Goal: Task Accomplishment & Management: Manage account settings

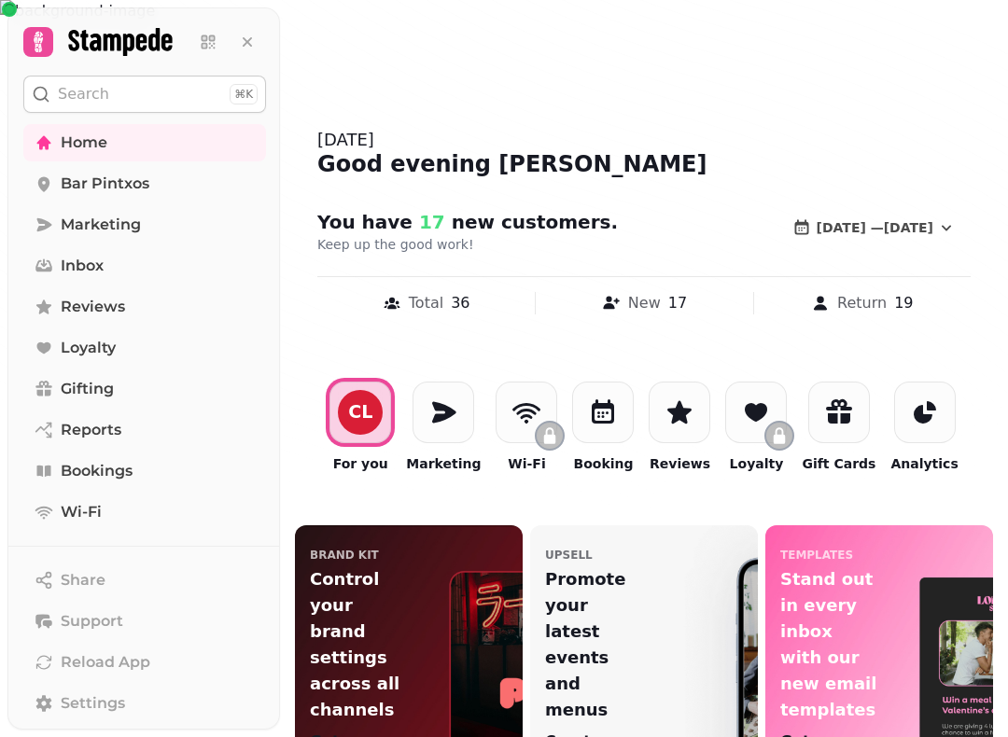
click at [138, 186] on span "Bar Pintxos" at bounding box center [105, 184] width 89 height 22
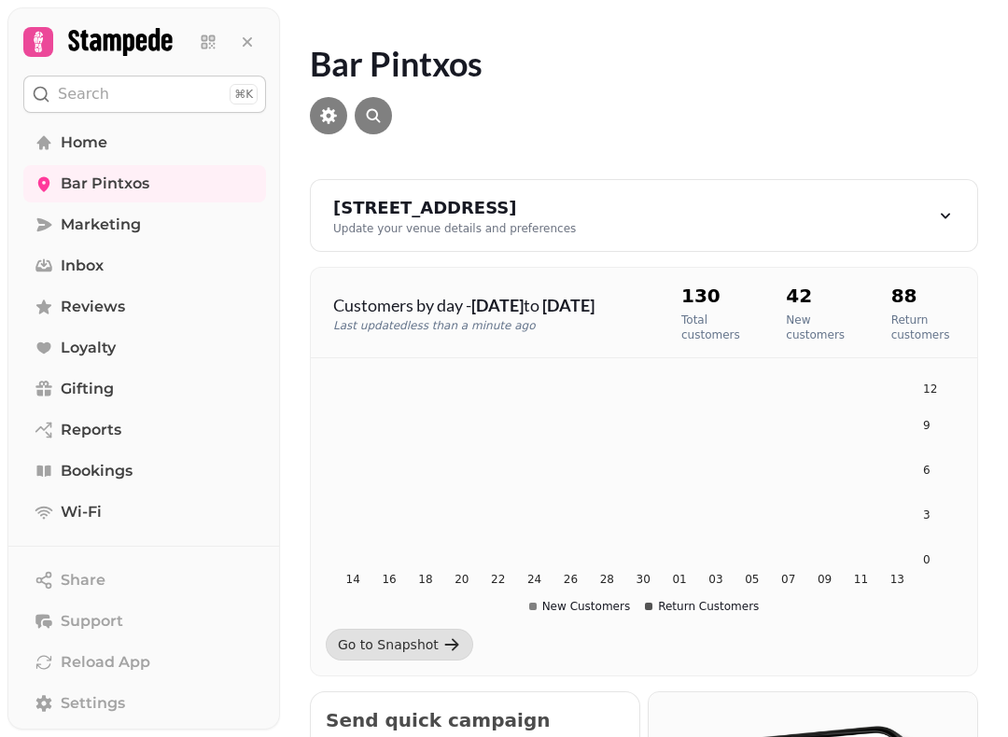
click at [161, 466] on link "Bookings" at bounding box center [144, 471] width 243 height 37
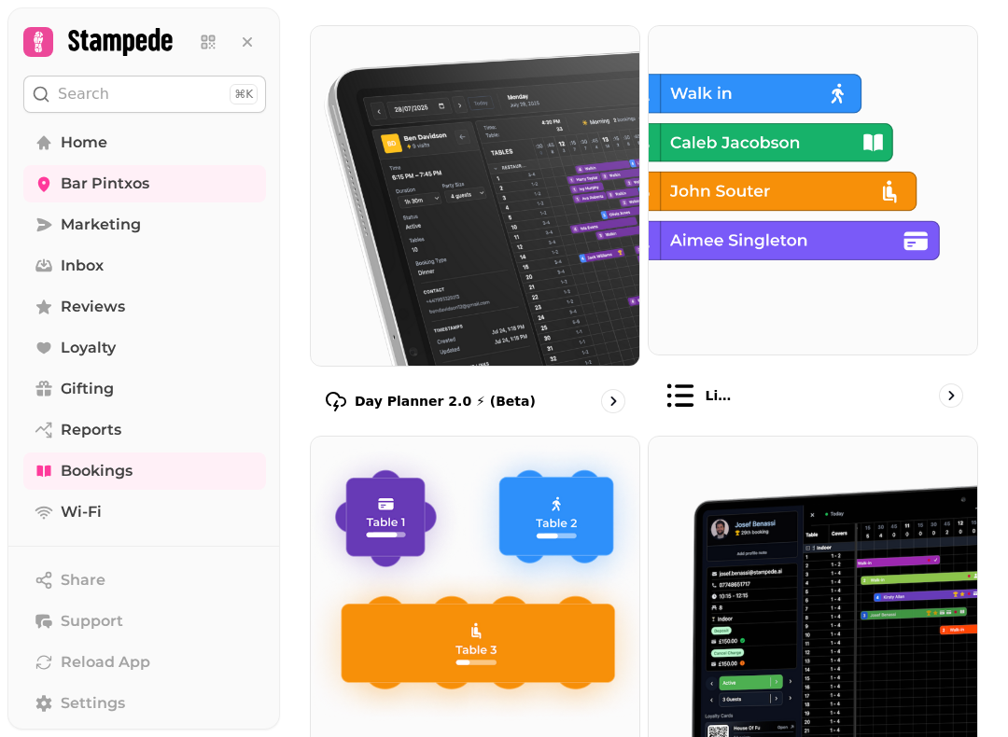
click at [103, 144] on span "Home" at bounding box center [84, 143] width 47 height 22
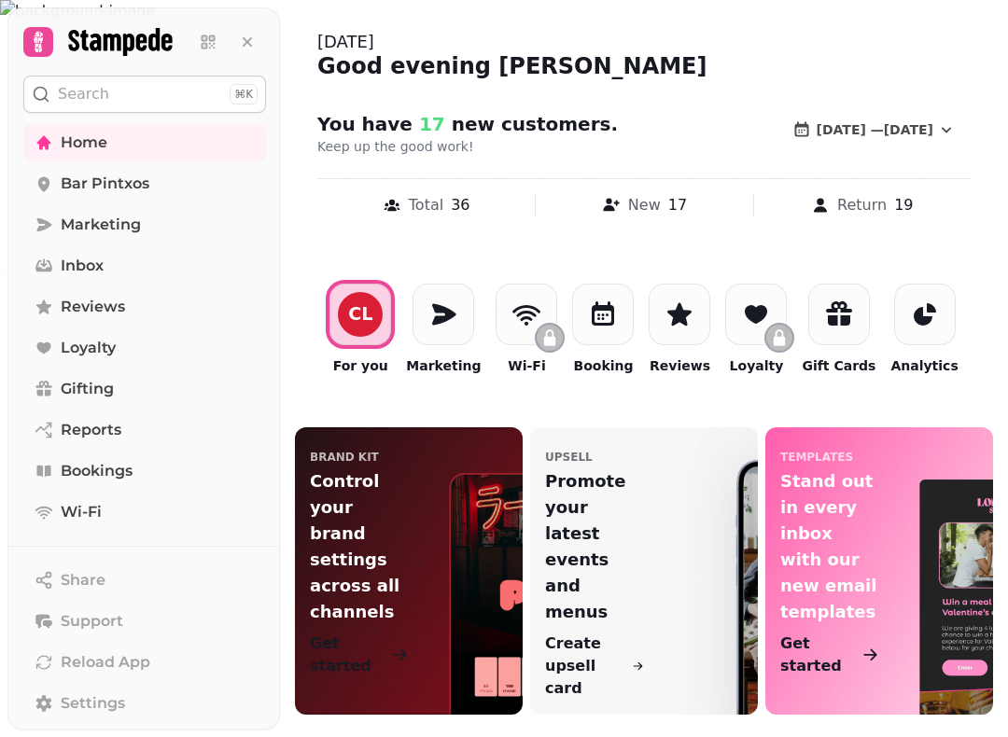
scroll to position [49, 0]
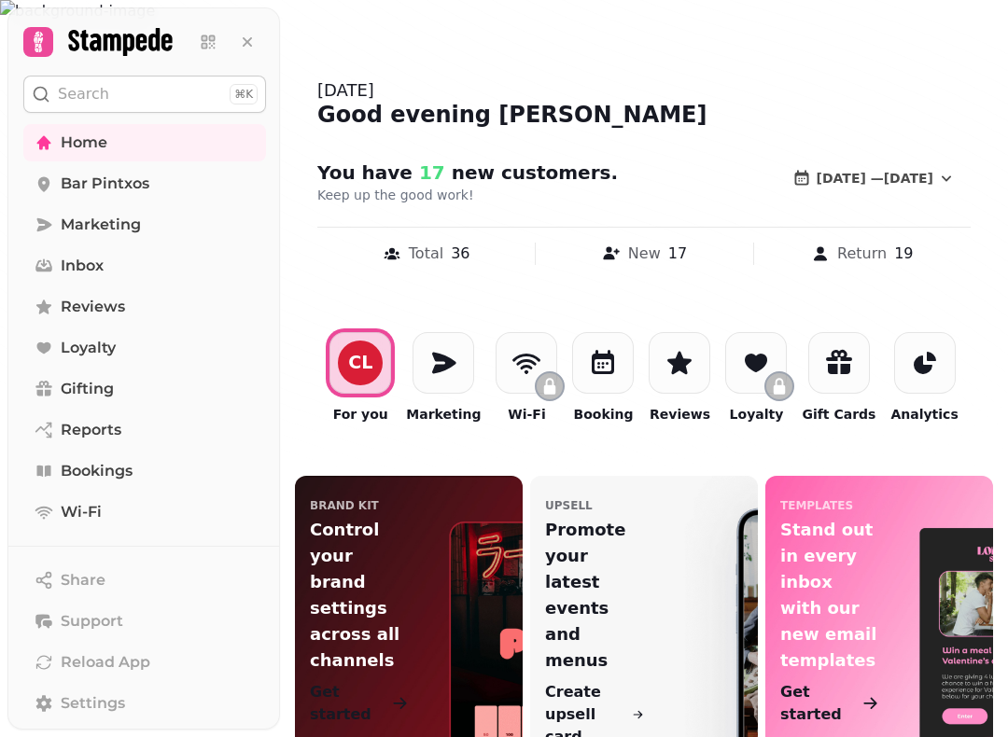
click at [594, 357] on icon at bounding box center [603, 363] width 30 height 30
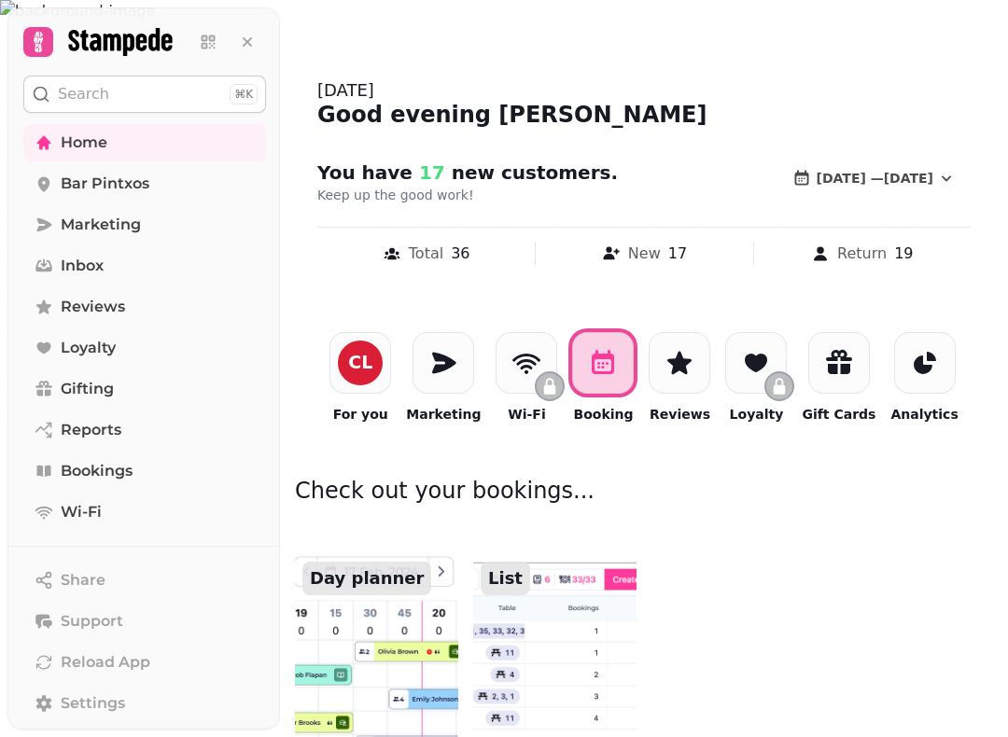
click at [343, 634] on img at bounding box center [376, 633] width 163 height 224
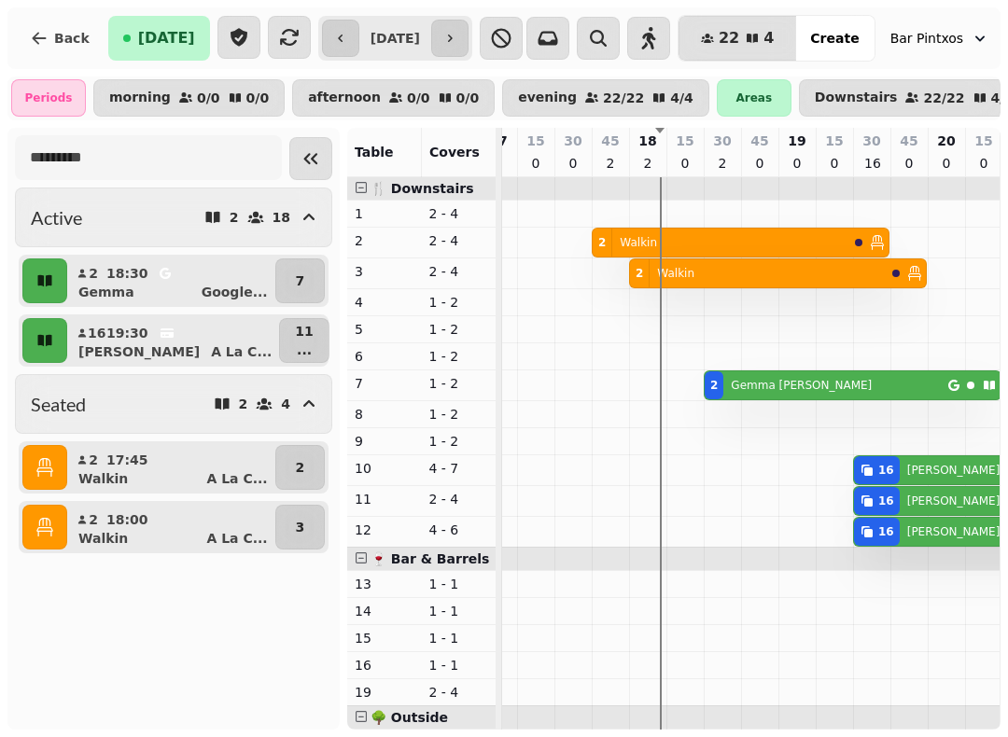
scroll to position [0, 779]
